Goal: Transaction & Acquisition: Book appointment/travel/reservation

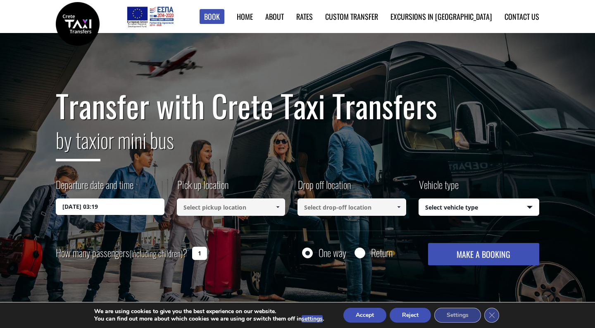
click at [227, 202] on input at bounding box center [231, 207] width 109 height 17
click at [278, 208] on span at bounding box center [277, 207] width 7 height 7
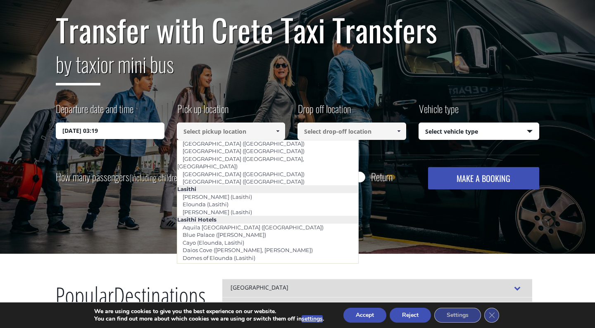
scroll to position [1106, 0]
type input "[GEOGRAPHIC_DATA]"
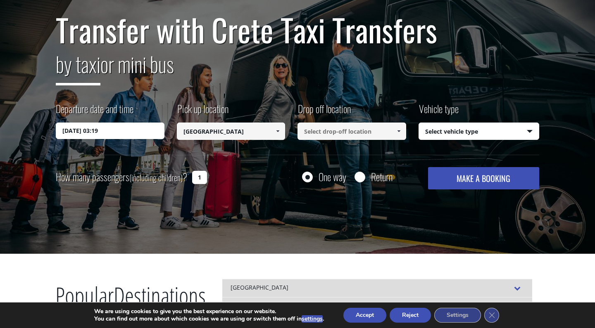
click at [334, 147] on div "Departure date and time [DATE] 03:19 Pick up location Select pickup location Se…" at bounding box center [297, 128] width 483 height 53
click at [333, 134] on input at bounding box center [351, 131] width 109 height 17
click at [376, 135] on input at bounding box center [351, 131] width 109 height 17
click at [397, 133] on span at bounding box center [398, 131] width 7 height 7
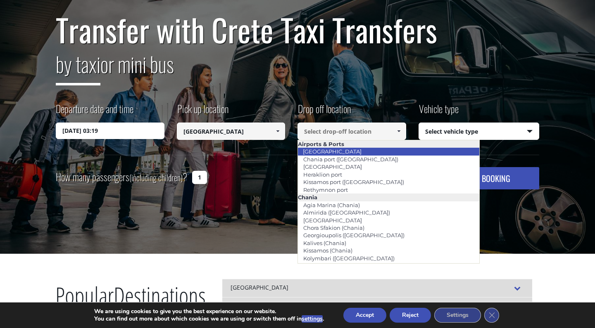
click at [360, 155] on li "[GEOGRAPHIC_DATA]" at bounding box center [388, 151] width 181 height 7
type input "[GEOGRAPHIC_DATA]"
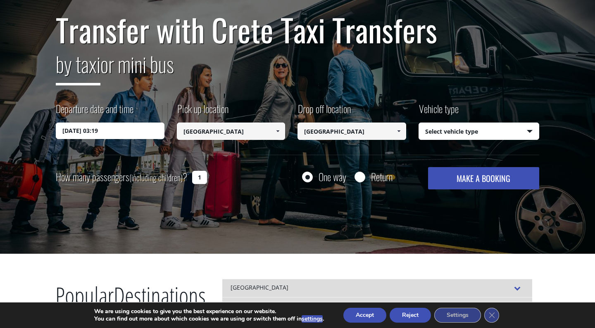
click at [135, 127] on input "[DATE] 03:19" at bounding box center [110, 131] width 109 height 17
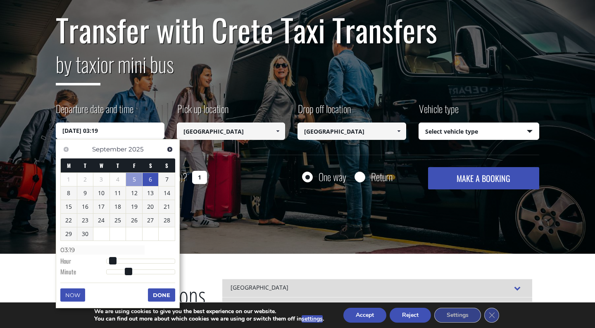
click at [149, 181] on link "6" at bounding box center [151, 179] width 16 height 13
type input "[DATE] 01:00"
type input "01:00"
type input "[DATE] 02:00"
type input "02:00"
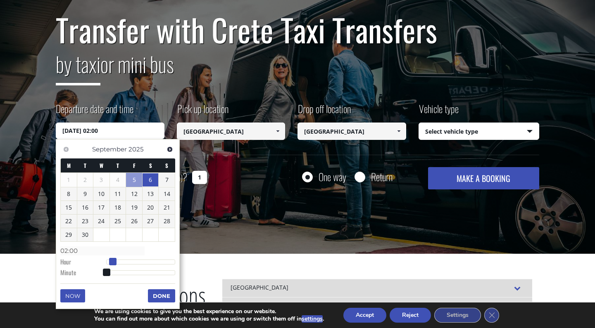
type input "[DATE] 03:00"
type input "03:00"
type input "[DATE] 04:00"
type input "04:00"
type input "[DATE] 05:00"
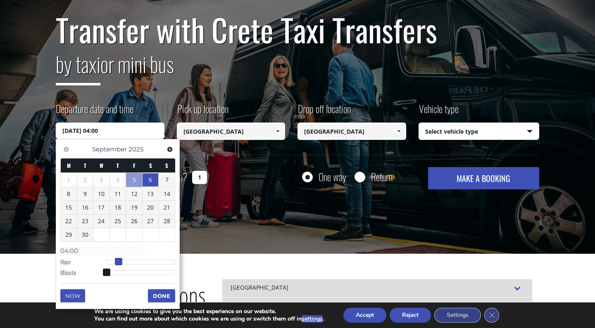
type input "05:00"
type input "[DATE] 06:00"
type input "06:00"
drag, startPoint x: 106, startPoint y: 259, endPoint x: 123, endPoint y: 261, distance: 16.6
click at [123, 261] on span at bounding box center [124, 261] width 7 height 7
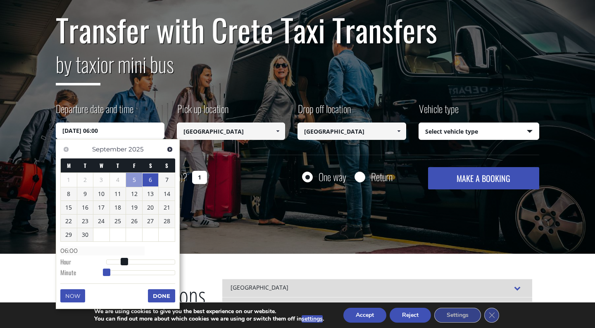
type input "[DATE] 06:01"
type input "06:01"
type input "[DATE] 06:02"
type input "06:02"
type input "[DATE] 06:04"
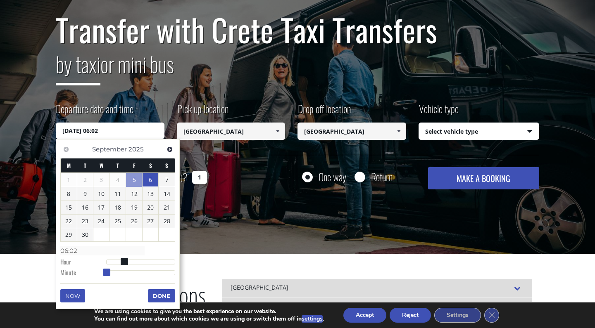
type input "06:04"
type input "[DATE] 06:05"
type input "06:05"
type input "[DATE] 06:06"
type input "06:06"
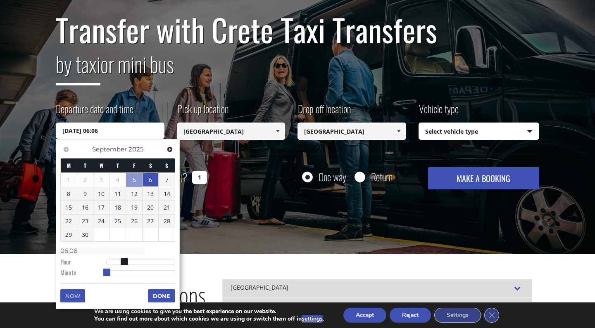
type input "[DATE] 06:07"
type input "06:07"
type input "[DATE] 06:08"
type input "06:08"
type input "[DATE] 06:09"
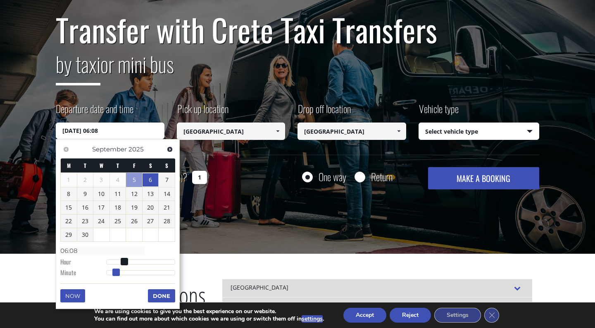
type input "06:09"
type input "[DATE] 06:10"
type input "06:10"
type input "[DATE] 06:11"
type input "06:11"
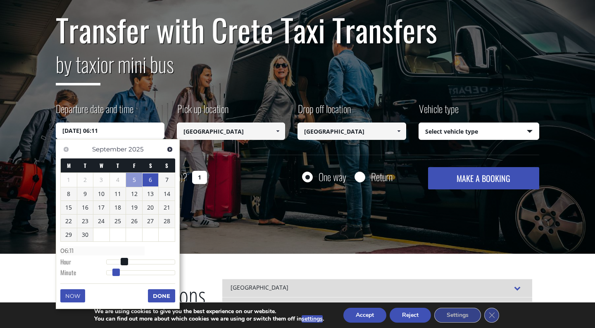
type input "[DATE] 06:12"
type input "06:12"
type input "[DATE] 06:13"
type input "06:13"
type input "[DATE] 06:14"
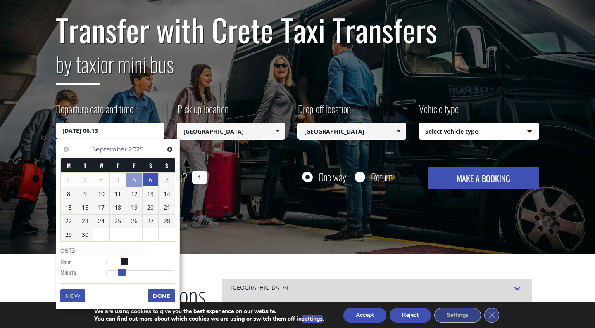
type input "06:14"
type input "[DATE] 06:15"
type input "06:15"
type input "[DATE] 06:16"
type input "06:16"
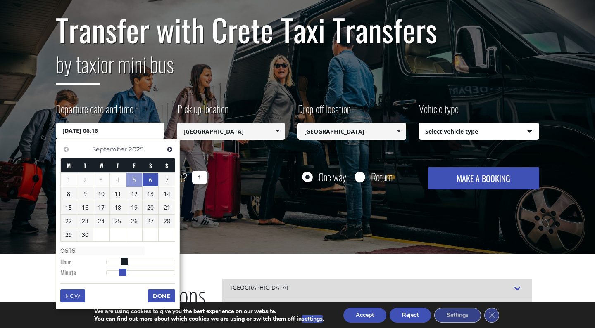
type input "[DATE] 06:17"
type input "06:17"
type input "[DATE] 06:16"
type input "06:16"
type input "[DATE] 06:15"
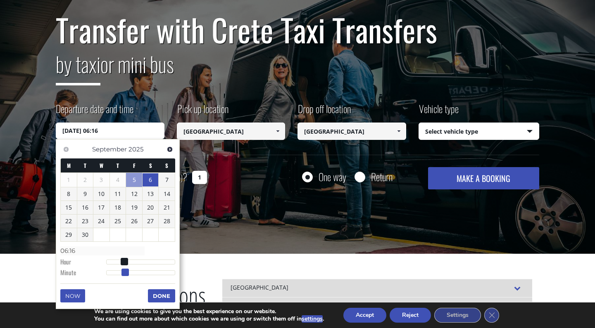
type input "06:15"
drag, startPoint x: 109, startPoint y: 269, endPoint x: 126, endPoint y: 269, distance: 16.9
click at [126, 269] on span at bounding box center [123, 272] width 7 height 7
click at [159, 296] on button "Done" at bounding box center [161, 296] width 27 height 13
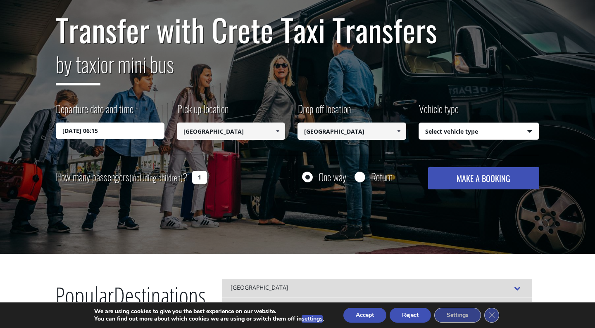
select select "540"
click at [474, 182] on button "MAKE A BOOKING" at bounding box center [483, 178] width 111 height 22
